Goal: Information Seeking & Learning: Find specific fact

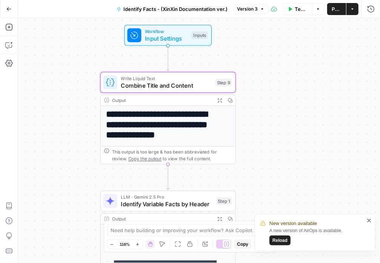
click at [10, 5] on button "Go Back" at bounding box center [9, 9] width 14 height 14
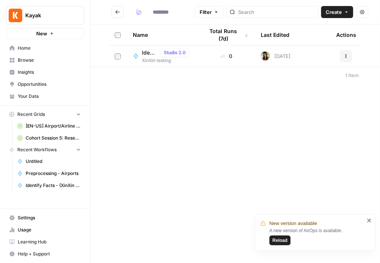
type input "**********"
click at [158, 76] on span "New Grid" at bounding box center [154, 74] width 24 height 8
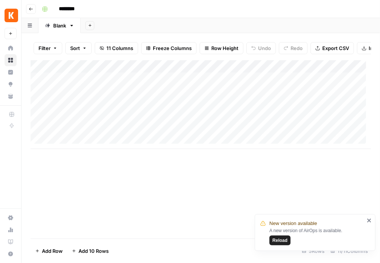
click at [28, 9] on button "Go back" at bounding box center [31, 9] width 10 height 10
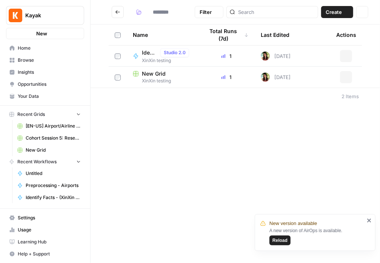
type input "**********"
click at [122, 14] on button "Go back" at bounding box center [118, 12] width 12 height 12
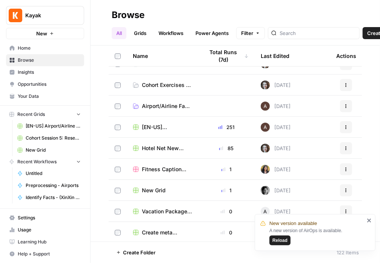
scroll to position [291, 0]
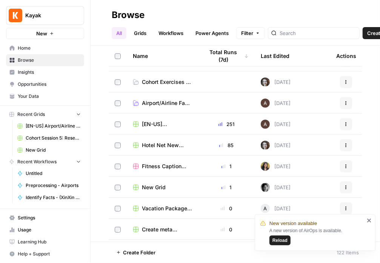
click at [151, 123] on span "[EN-US] Airport/Airline Content Refresh" at bounding box center [167, 125] width 50 height 8
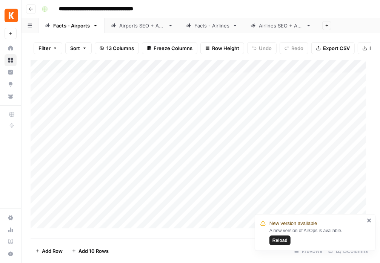
click at [157, 26] on div "Airports SEO + AEO" at bounding box center [142, 26] width 46 height 8
click at [219, 29] on div "Facts - Airlines" at bounding box center [211, 26] width 35 height 8
click at [277, 29] on link "Airlines SEO + AEO" at bounding box center [280, 25] width 73 height 15
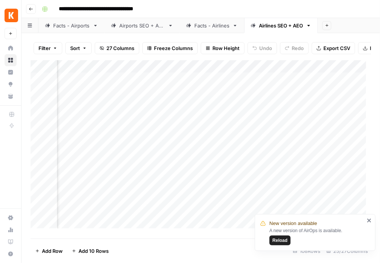
click at [216, 27] on div "Facts - Airlines" at bounding box center [211, 26] width 35 height 8
click at [154, 27] on div "Airports SEO + AEO" at bounding box center [142, 26] width 46 height 8
click at [74, 26] on div "Facts - Airports" at bounding box center [71, 26] width 37 height 8
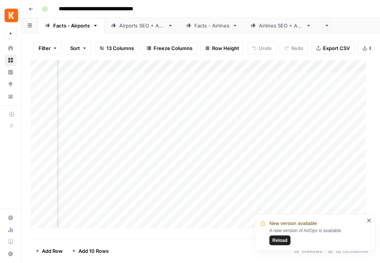
click at [141, 27] on div "Airports SEO + AEO" at bounding box center [142, 26] width 46 height 8
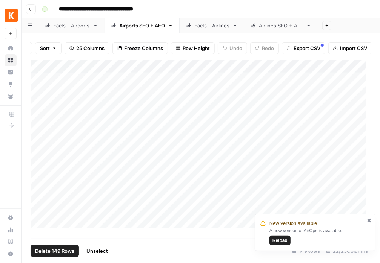
drag, startPoint x: 52, startPoint y: 68, endPoint x: 56, endPoint y: 81, distance: 14.0
click at [56, 81] on div "Add Column" at bounding box center [201, 147] width 340 height 174
click at [98, 89] on div "Add Column" at bounding box center [201, 147] width 340 height 174
click at [280, 34] on div "Filter Sort 25 Columns Freeze Columns Row Height Undo Redo Export CSV Import CS…" at bounding box center [200, 148] width 358 height 230
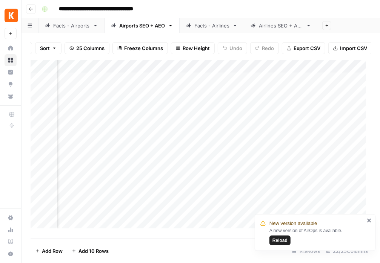
click at [280, 26] on div "Airlines SEO + AEO" at bounding box center [281, 26] width 44 height 8
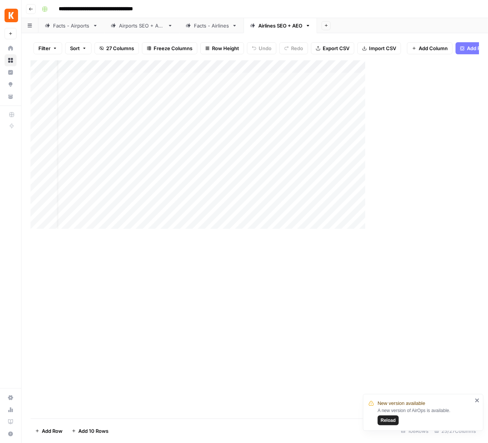
scroll to position [0, 14]
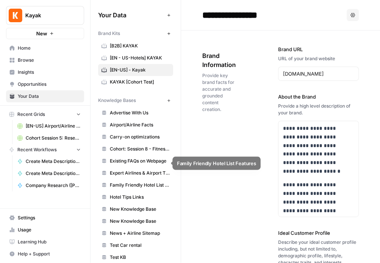
scroll to position [32, 0]
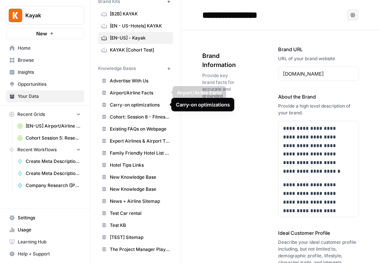
click at [135, 93] on span "Airport/Airline Facts" at bounding box center [140, 93] width 60 height 7
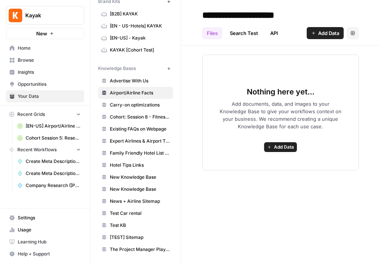
click at [246, 35] on link "Search Test" at bounding box center [243, 33] width 37 height 12
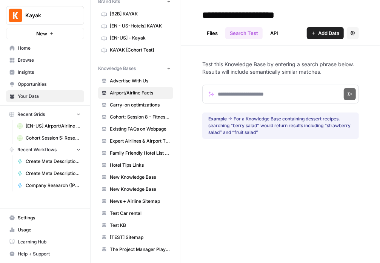
click at [272, 34] on link "API" at bounding box center [273, 33] width 17 height 12
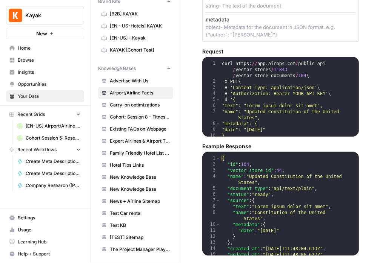
scroll to position [2, 0]
